Goal: Navigation & Orientation: Find specific page/section

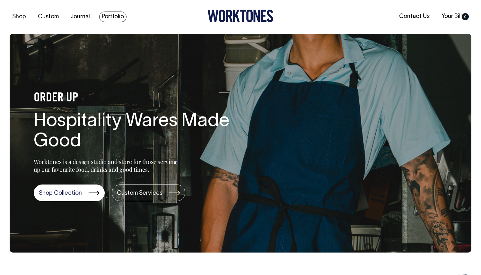
click at [102, 18] on link "Portfolio" at bounding box center [112, 17] width 27 height 11
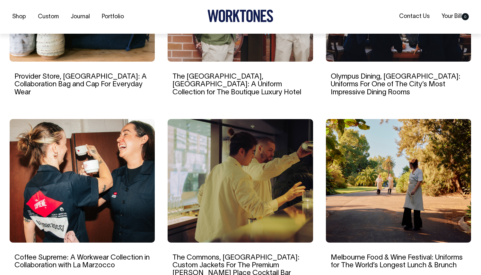
scroll to position [520, 0]
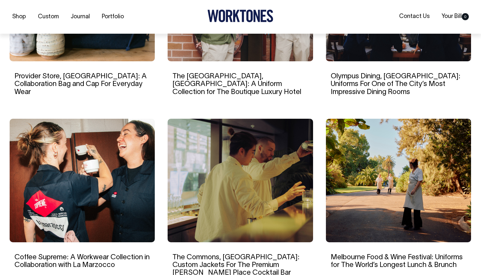
click at [113, 155] on img at bounding box center [82, 181] width 145 height 124
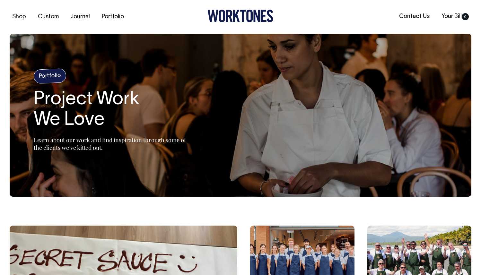
scroll to position [0, 0]
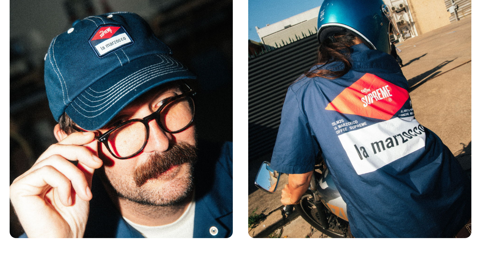
scroll to position [2540, 0]
